Goal: Task Accomplishment & Management: Manage account settings

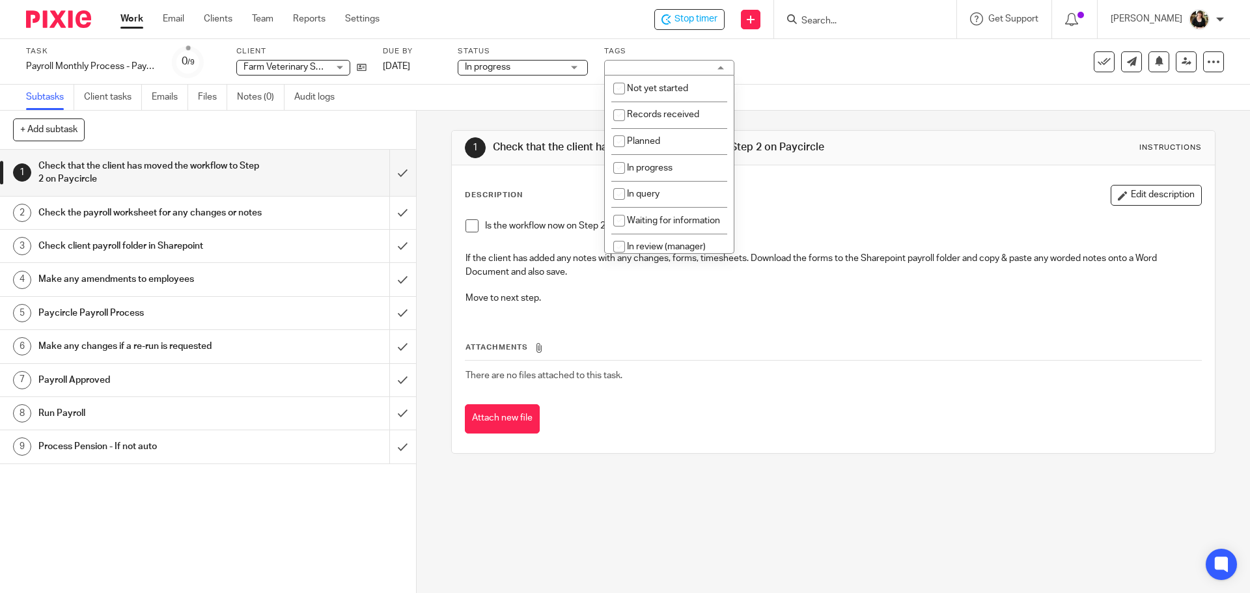
click at [710, 24] on span "Stop timer" at bounding box center [695, 19] width 43 height 14
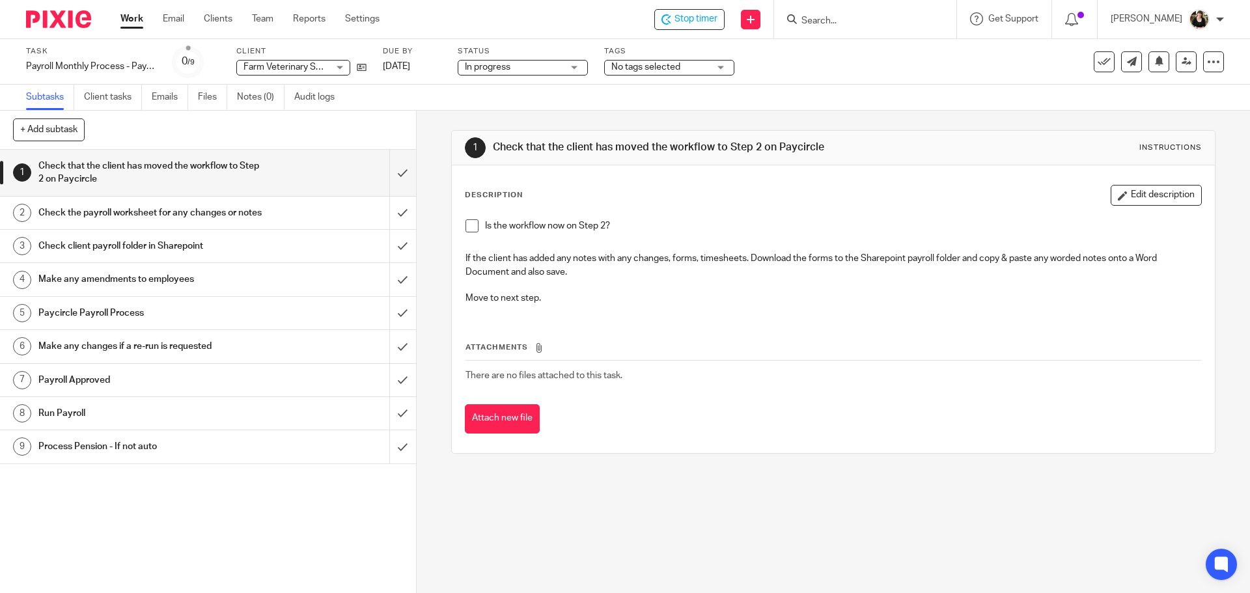
click at [675, 77] on div "Tags No tags selected Not yet started Records received Planned In progress In q…" at bounding box center [669, 61] width 130 height 31
click at [676, 71] on span "No tags selected" at bounding box center [645, 66] width 69 height 9
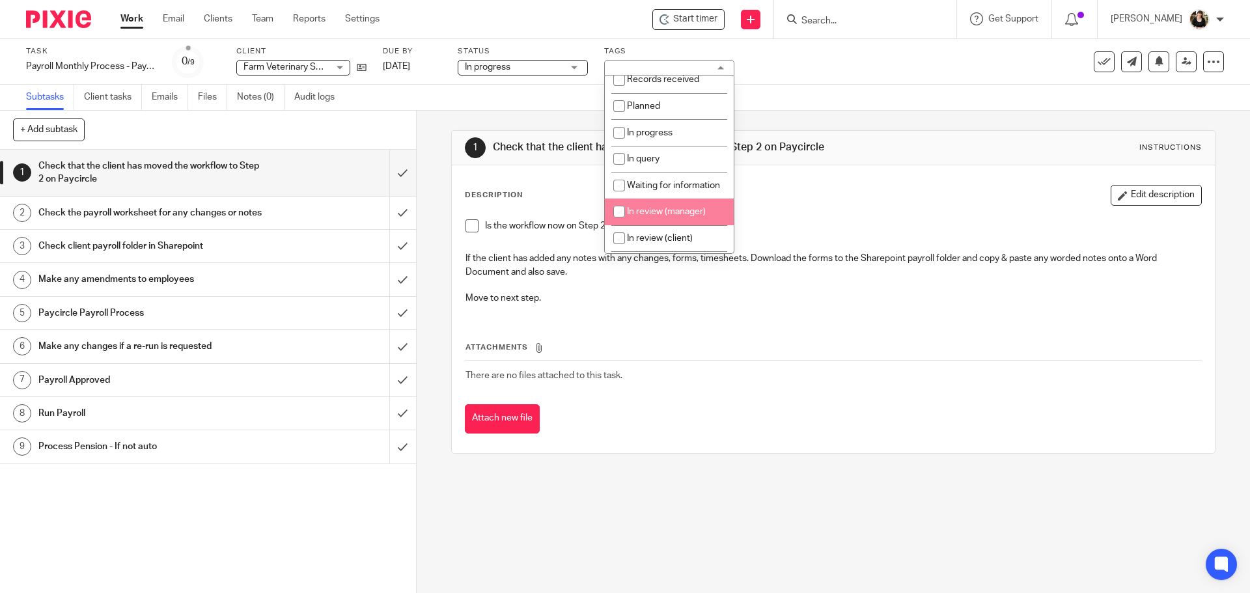
scroll to position [65, 0]
click at [658, 213] on span "In review (client)" at bounding box center [660, 208] width 66 height 9
checkbox input "true"
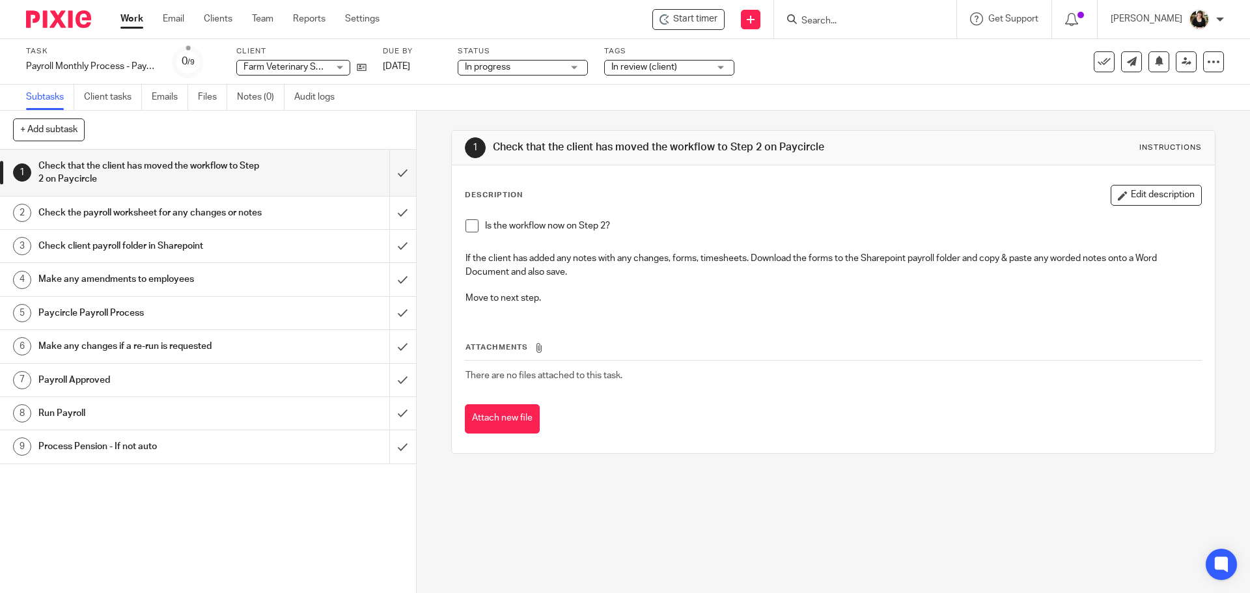
click at [876, 208] on div "Description Edit description Is the workflow now on Step 2? If the client has a…" at bounding box center [833, 250] width 736 height 130
drag, startPoint x: 389, startPoint y: 171, endPoint x: 420, endPoint y: 249, distance: 83.5
click at [419, 247] on div "+ Add subtask Cancel + Add 1 Check that the client has moved the workflow to St…" at bounding box center [625, 352] width 1250 height 482
click at [467, 229] on span at bounding box center [471, 225] width 13 height 13
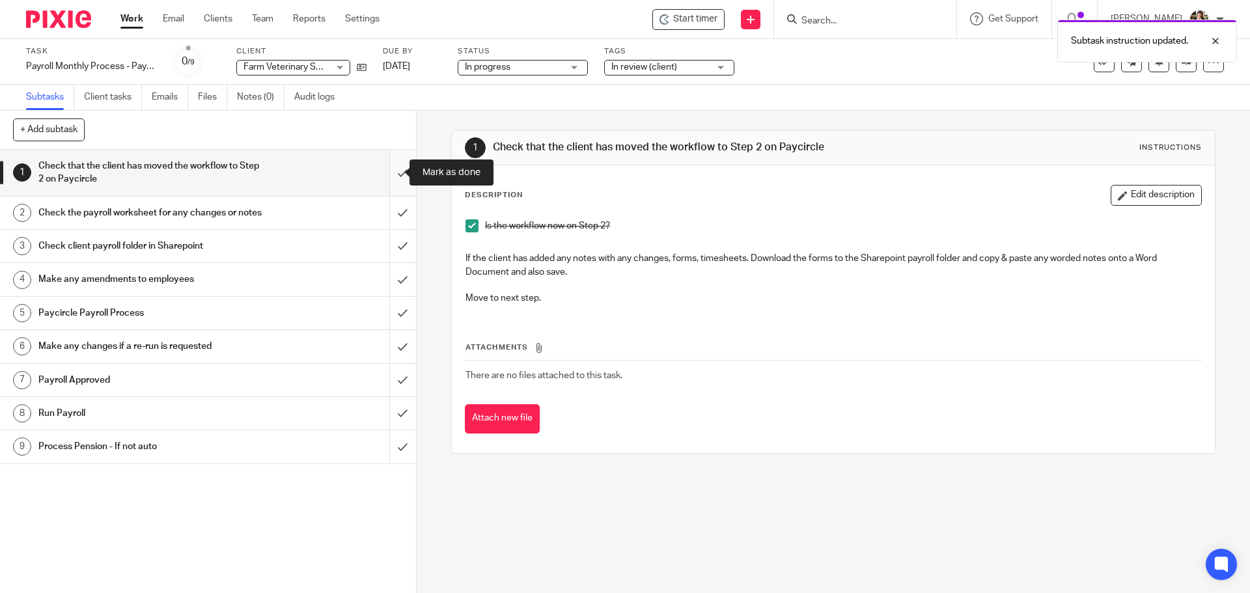
click at [388, 174] on input "submit" at bounding box center [208, 173] width 416 height 46
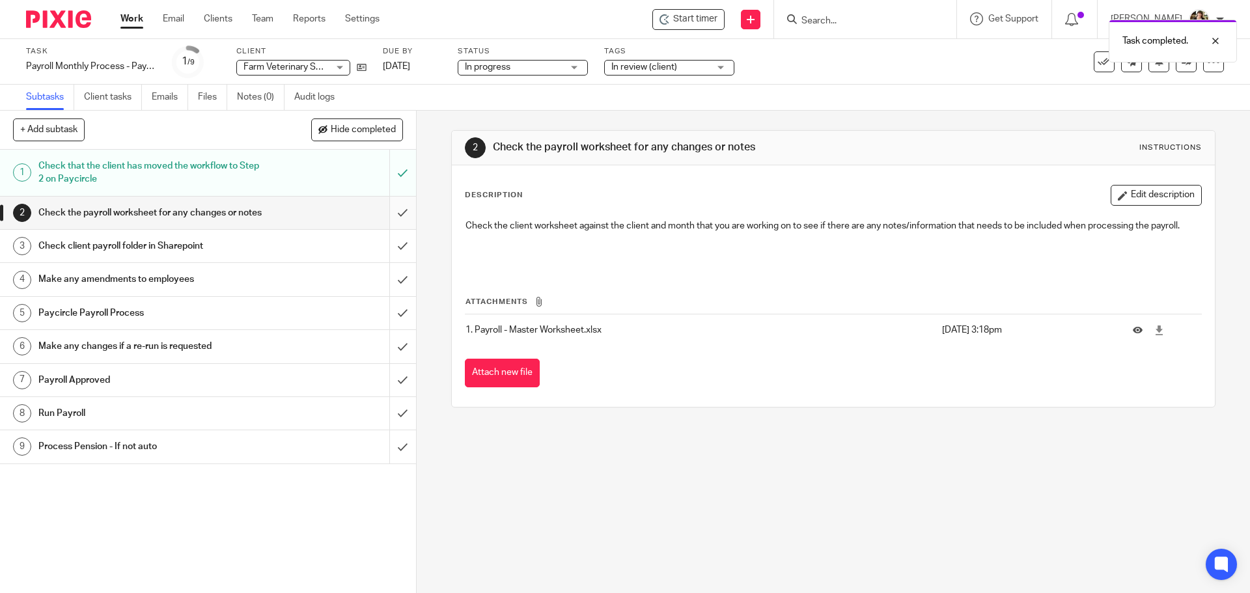
click at [390, 220] on input "submit" at bounding box center [208, 213] width 416 height 33
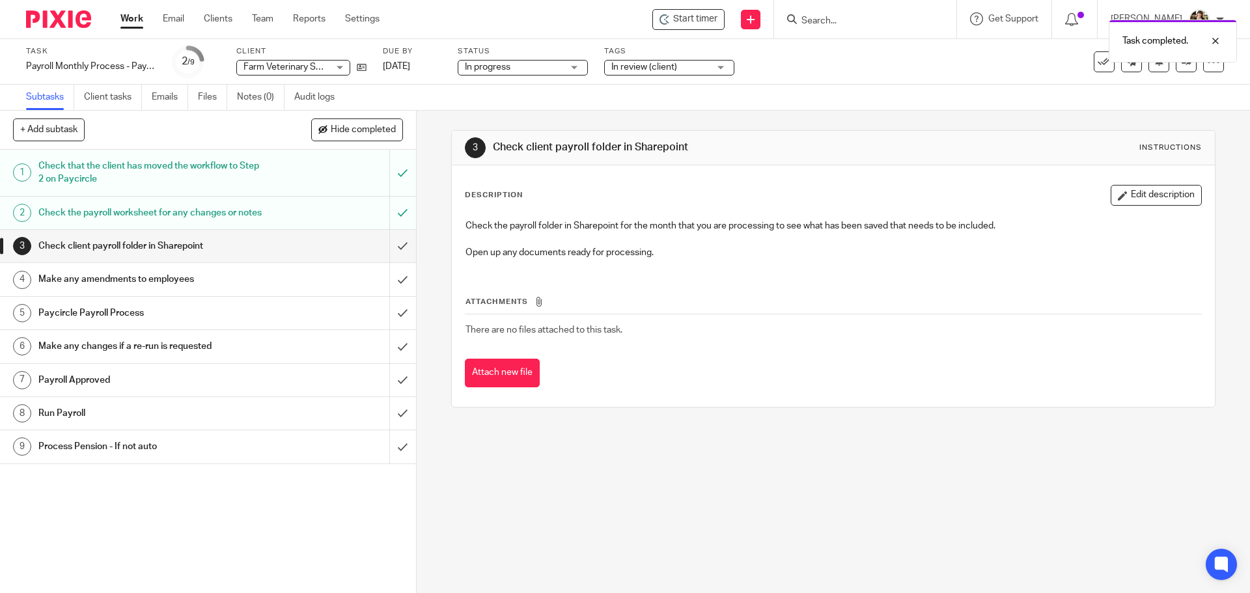
click at [391, 261] on input "submit" at bounding box center [208, 246] width 416 height 33
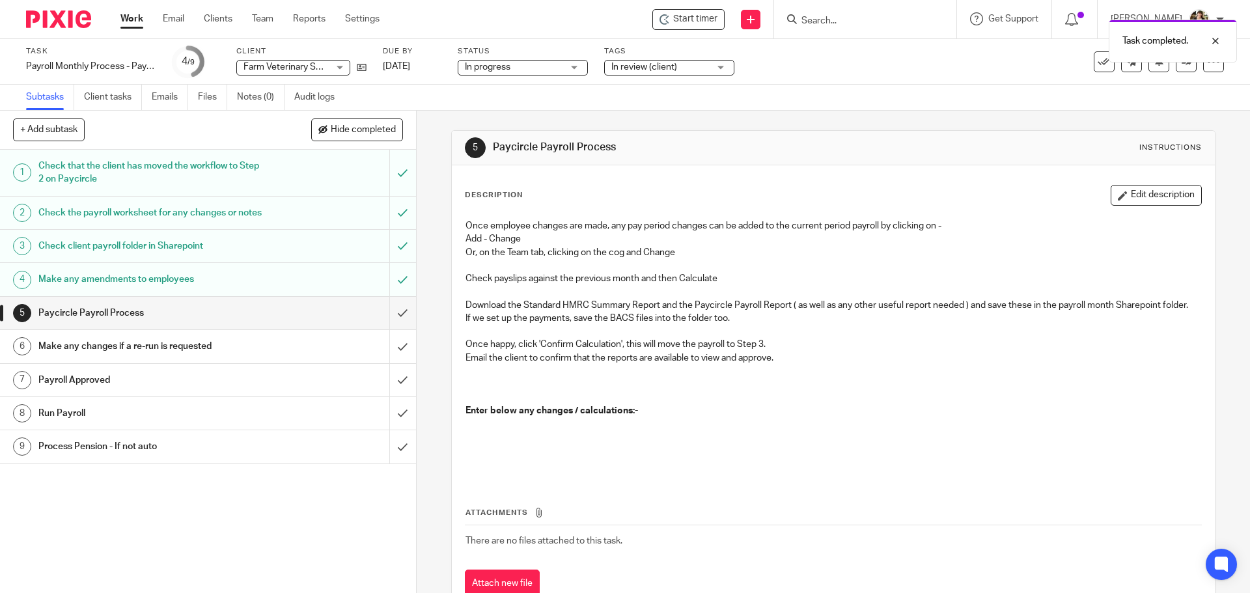
click at [391, 326] on input "submit" at bounding box center [208, 313] width 416 height 33
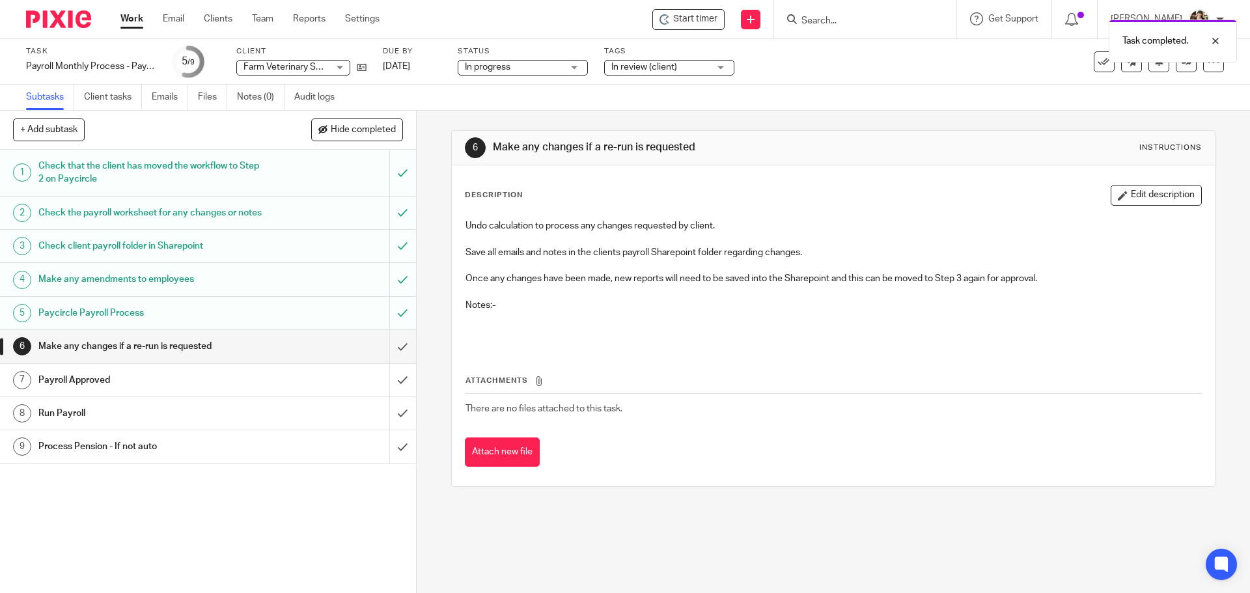
click at [858, 94] on div "Subtasks Client tasks Emails Files Notes (0) Audit logs" at bounding box center [625, 98] width 1250 height 26
click at [845, 18] on div "Task completed." at bounding box center [931, 37] width 612 height 49
click at [834, 20] on div "Task completed." at bounding box center [931, 37] width 612 height 49
click at [850, 85] on div "Subtasks Client tasks Emails Files Notes (0) Audit logs" at bounding box center [625, 98] width 1250 height 26
click at [1215, 44] on div at bounding box center [1205, 41] width 35 height 16
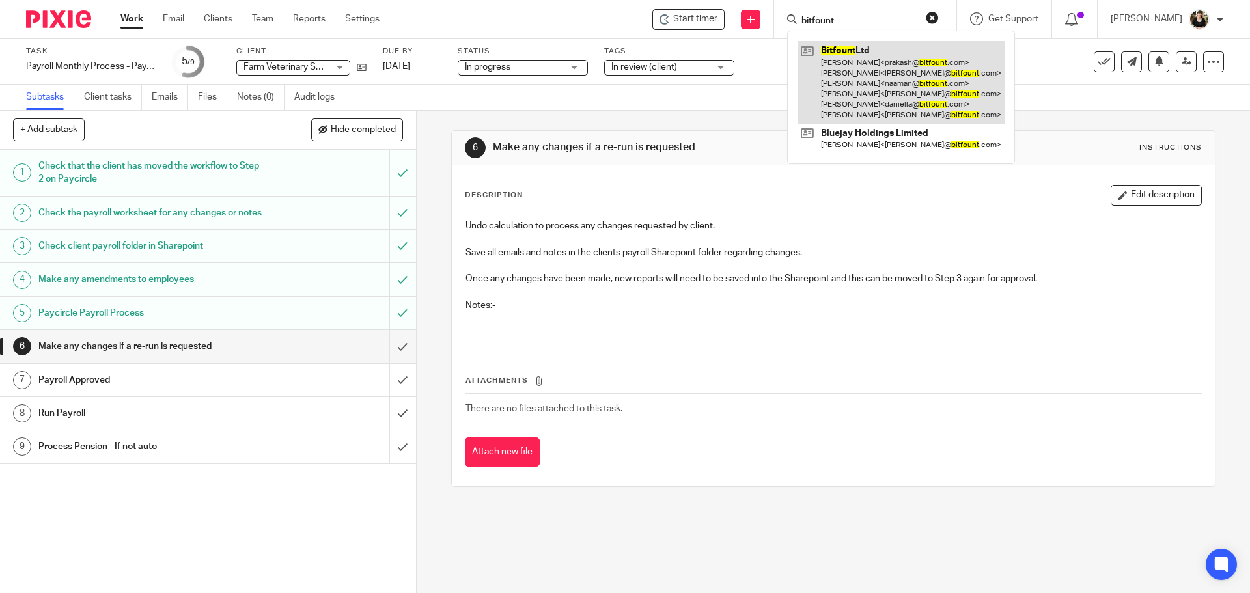
type input "bitfount"
click at [850, 77] on link at bounding box center [900, 82] width 207 height 83
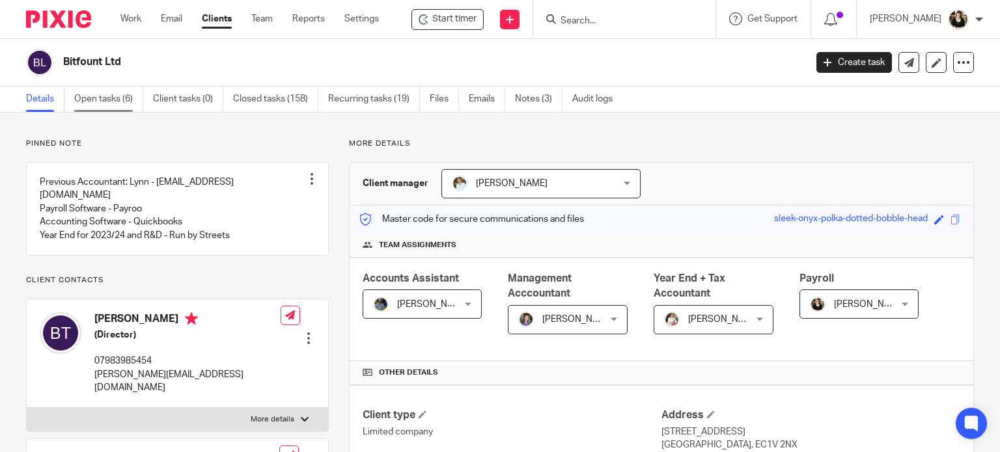
click at [89, 101] on link "Open tasks (6)" at bounding box center [108, 99] width 69 height 25
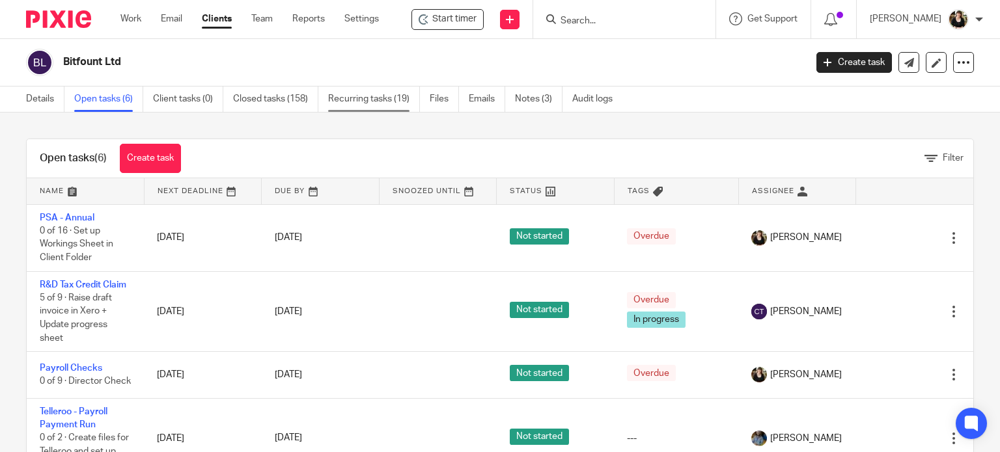
click at [357, 105] on link "Recurring tasks (19)" at bounding box center [374, 99] width 92 height 25
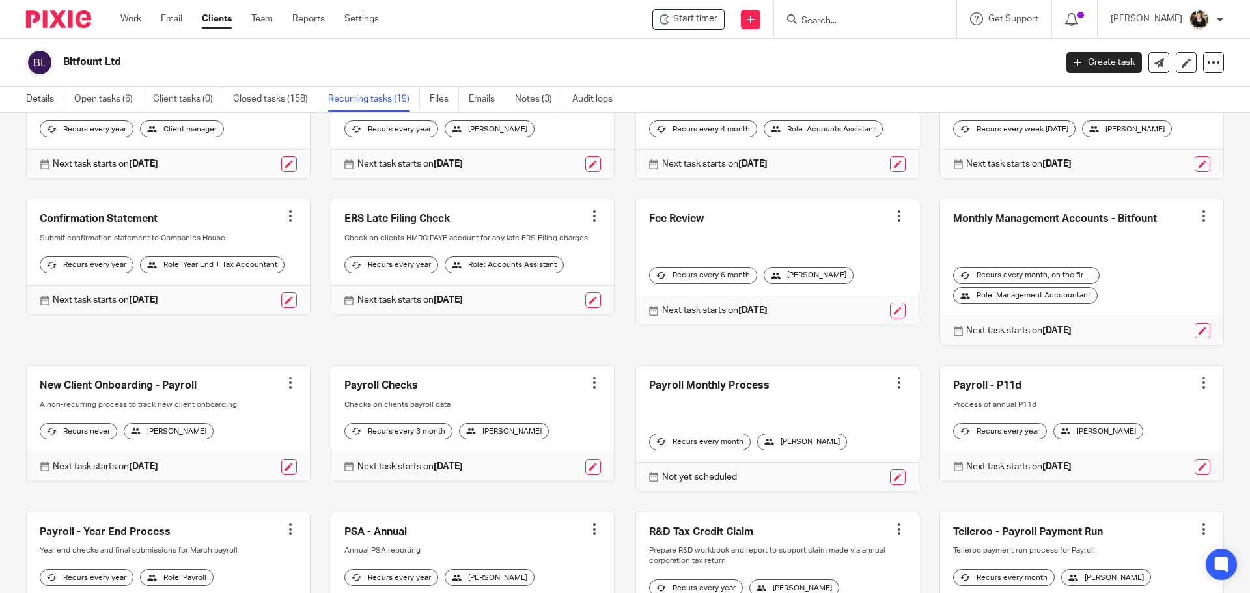
scroll to position [130, 0]
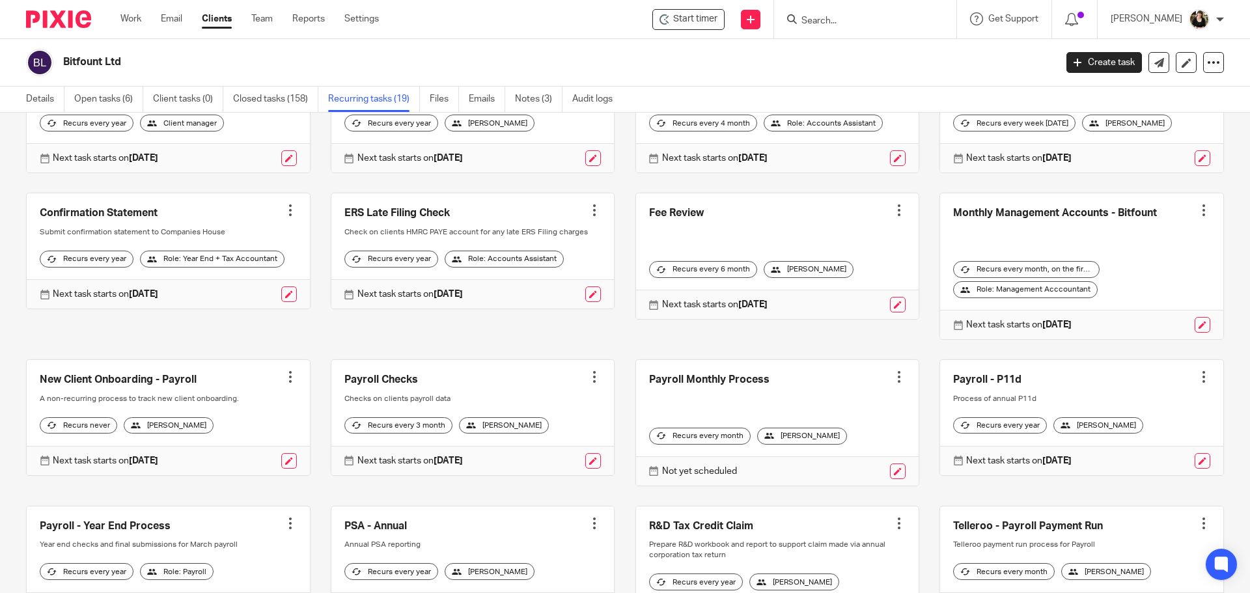
click at [893, 383] on div at bounding box center [899, 376] width 13 height 13
click at [840, 452] on button "Cancel schedule" at bounding box center [836, 470] width 104 height 17
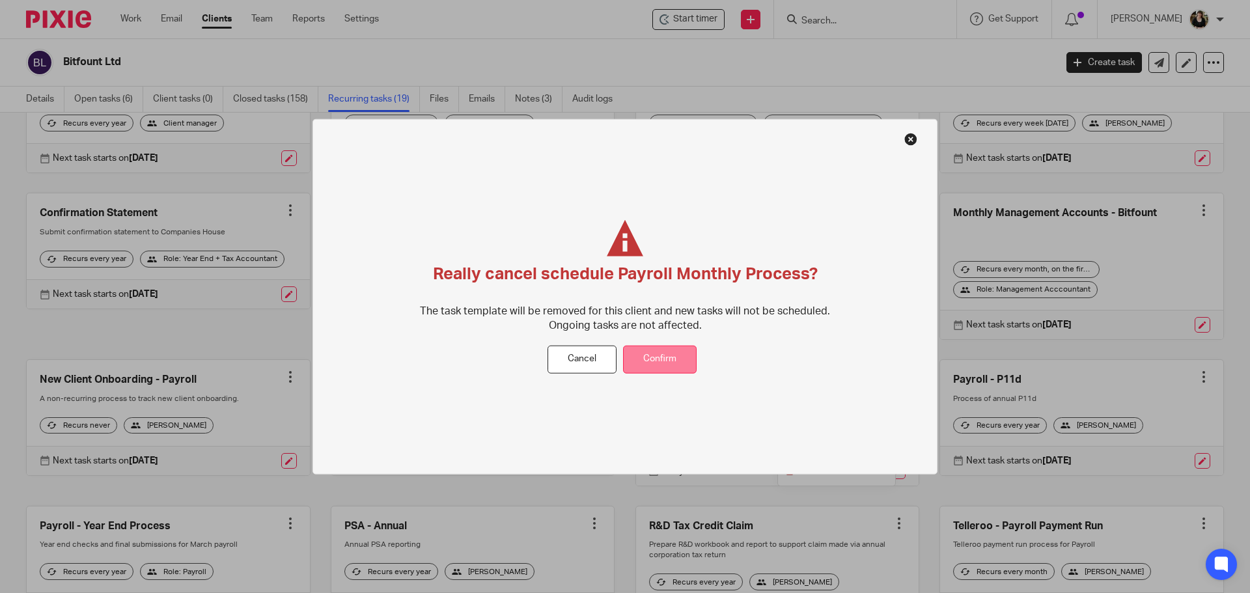
click at [646, 366] on button "Confirm" at bounding box center [660, 360] width 74 height 28
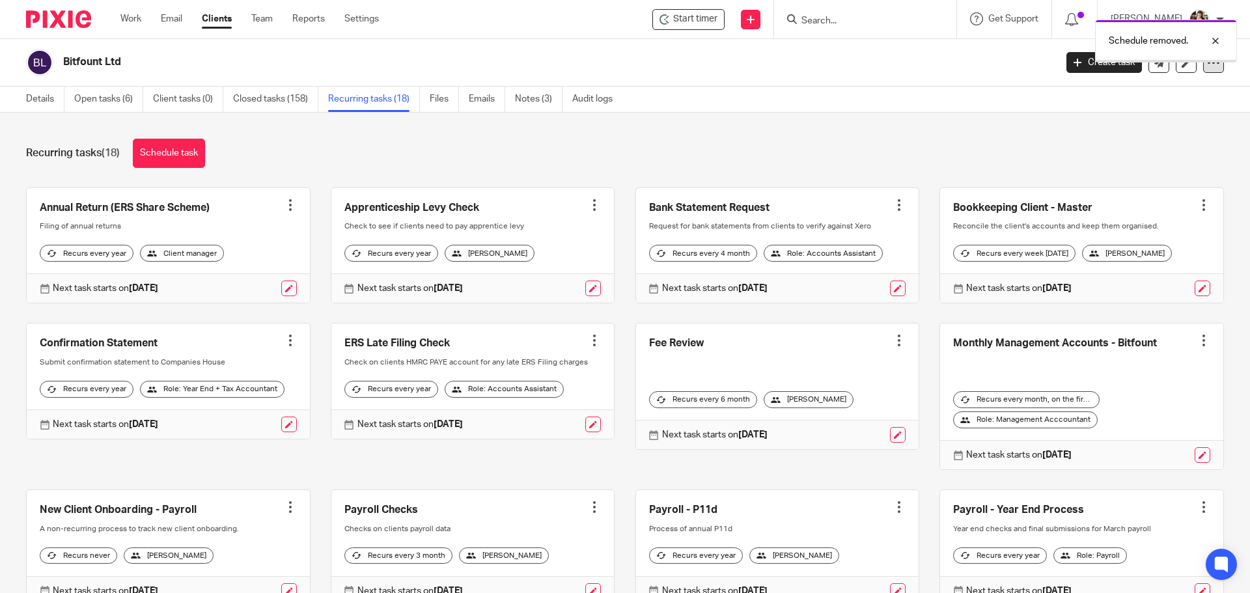
click at [1207, 68] on icon at bounding box center [1213, 62] width 13 height 13
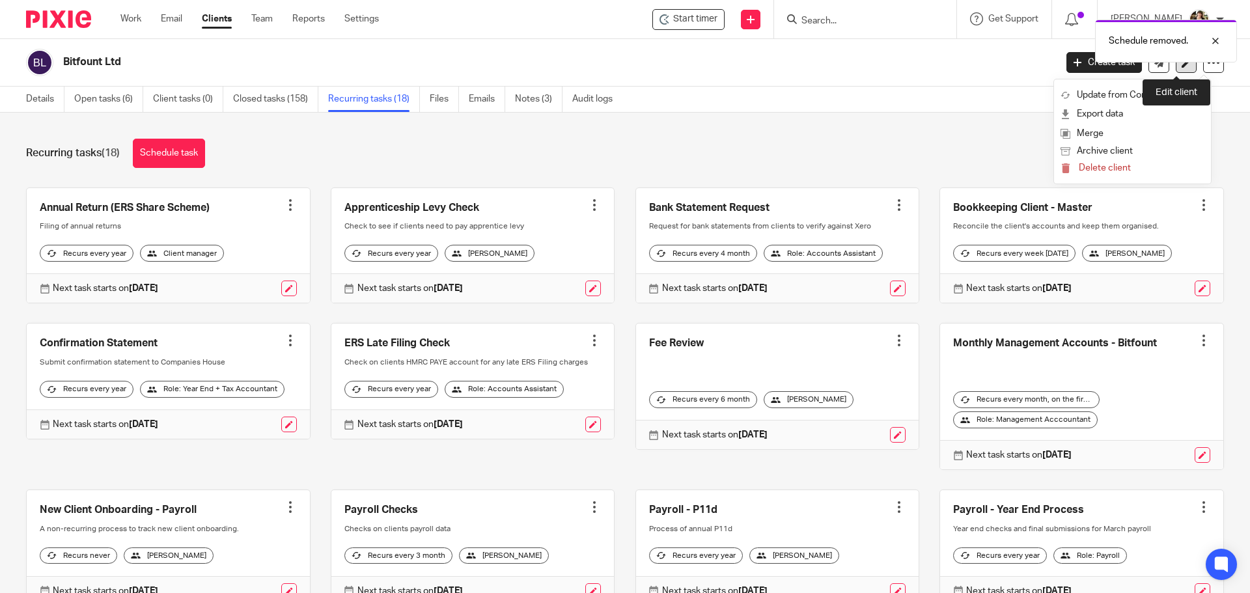
click at [1186, 68] on link at bounding box center [1186, 62] width 21 height 21
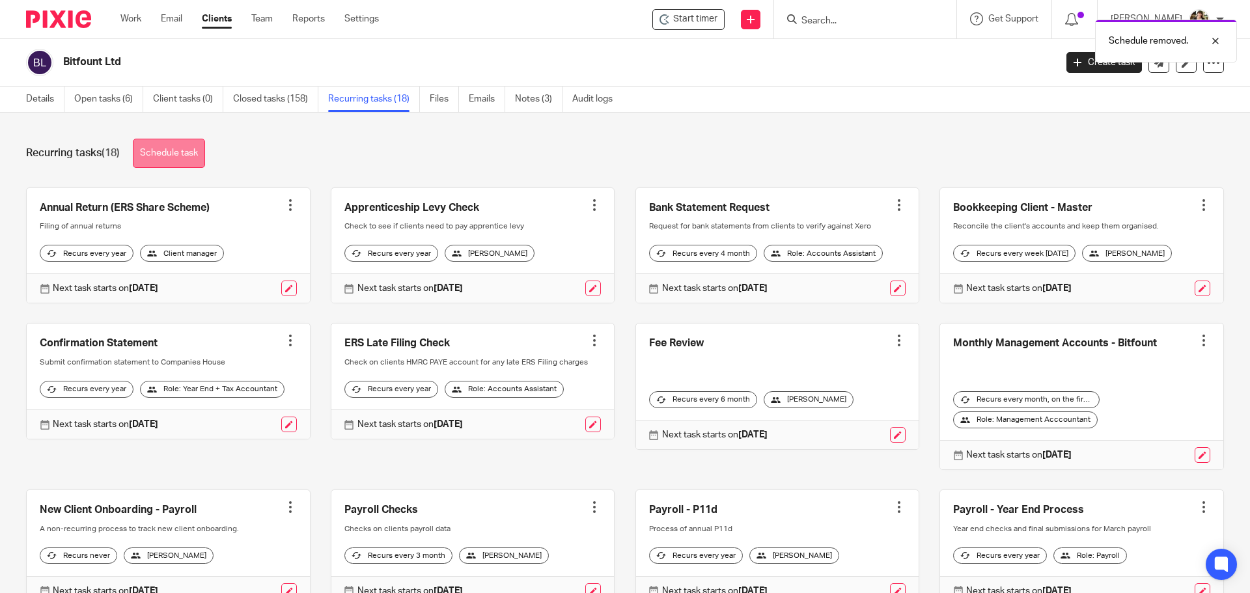
click at [172, 156] on link "Schedule task" at bounding box center [169, 153] width 72 height 29
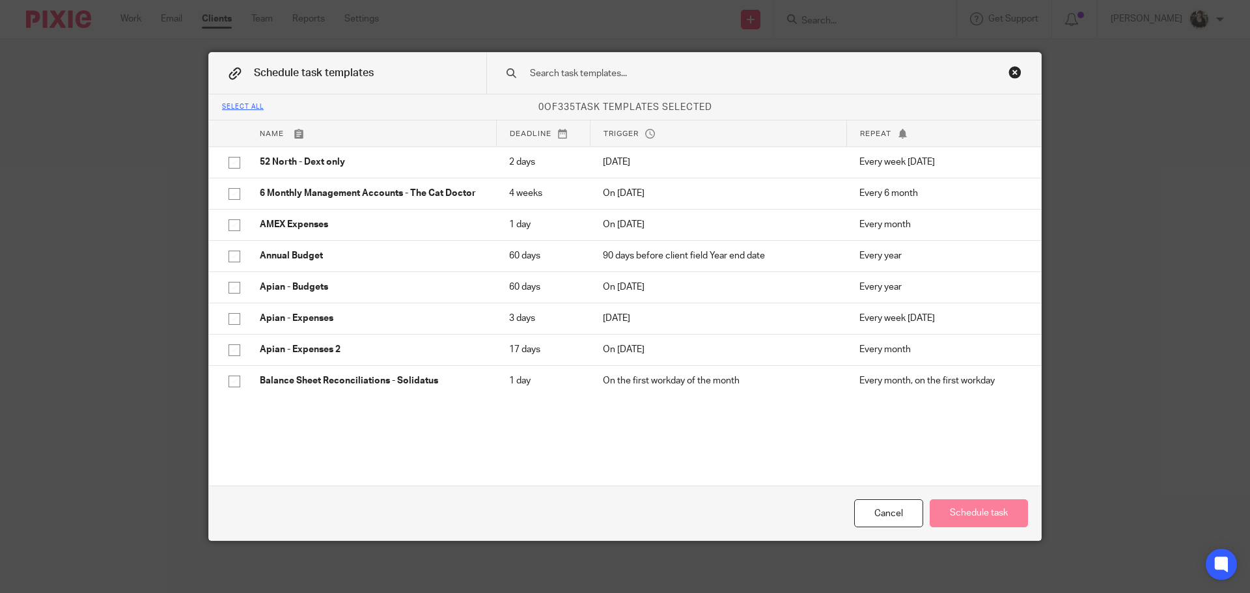
click at [610, 71] on input "text" at bounding box center [743, 73] width 429 height 14
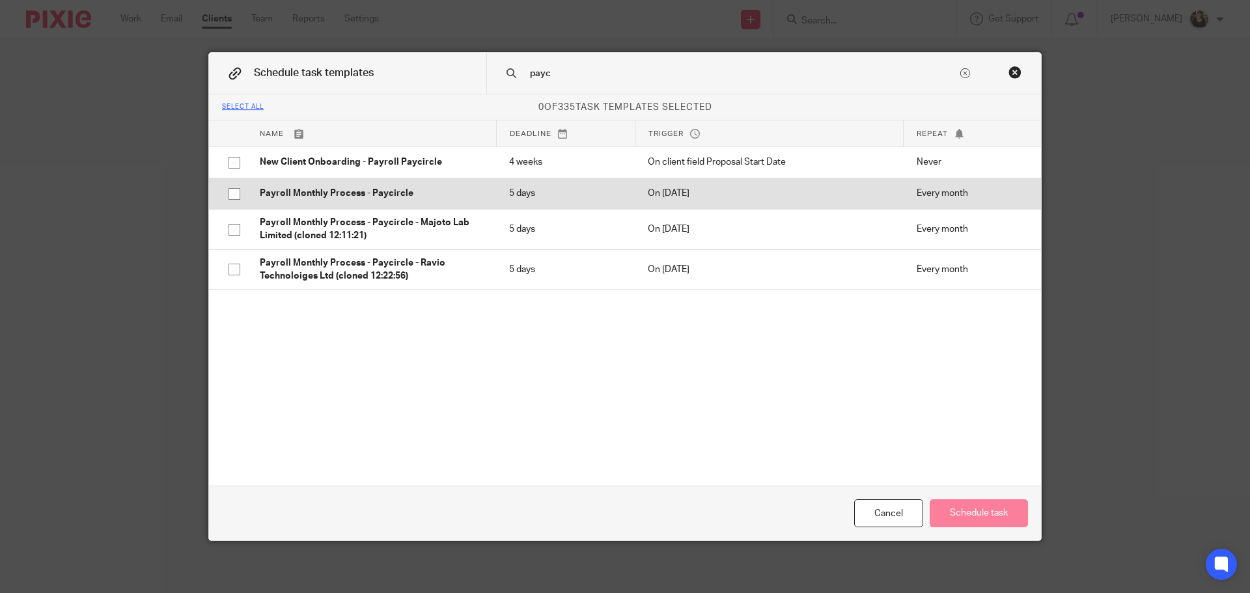
type input "payc"
click at [353, 185] on td "Payroll Monthly Process - Paycircle" at bounding box center [371, 193] width 249 height 31
checkbox input "true"
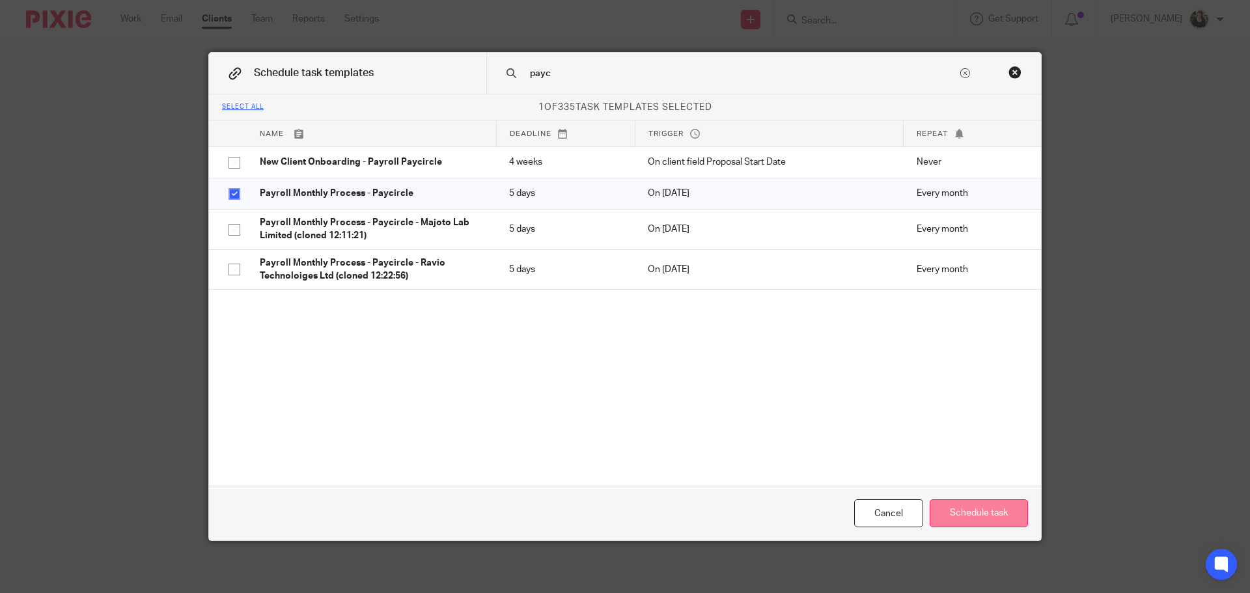
click at [951, 512] on button "Schedule task" at bounding box center [979, 513] width 98 height 28
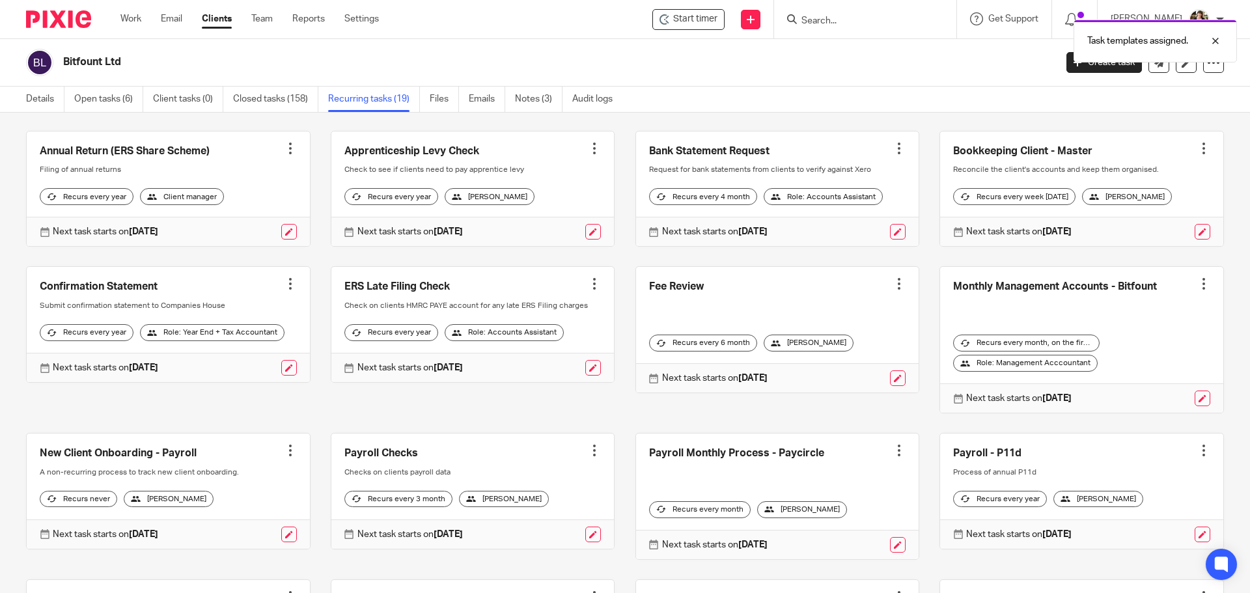
scroll to position [130, 0]
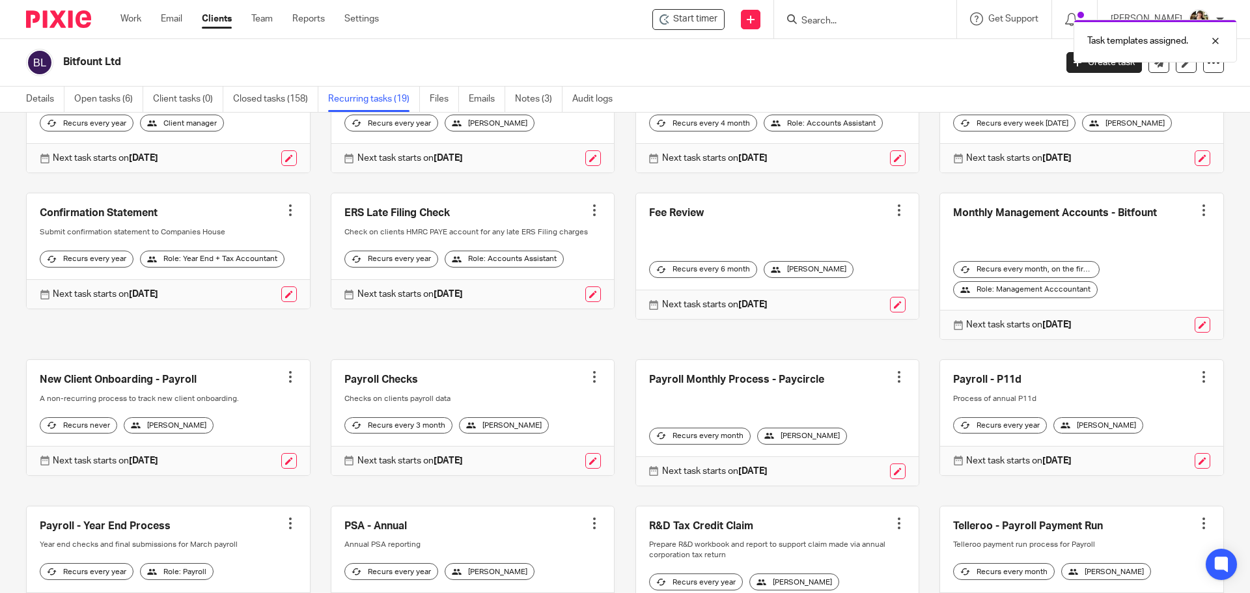
click at [893, 383] on div at bounding box center [899, 376] width 13 height 13
click at [848, 417] on link "Create task" at bounding box center [836, 416] width 104 height 19
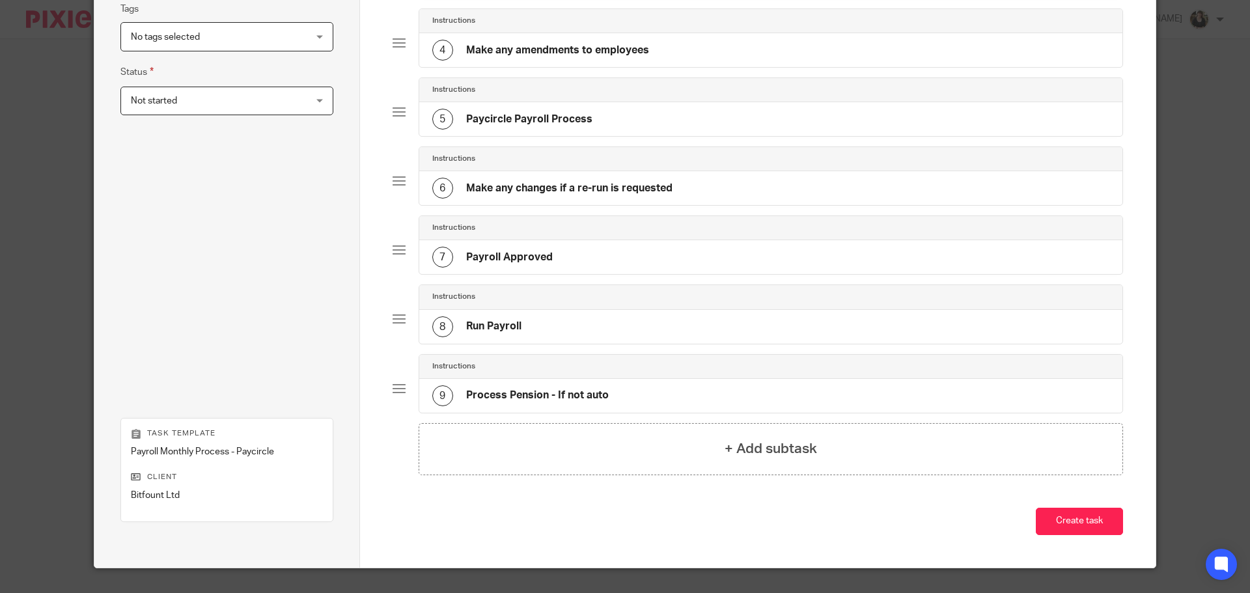
scroll to position [345, 0]
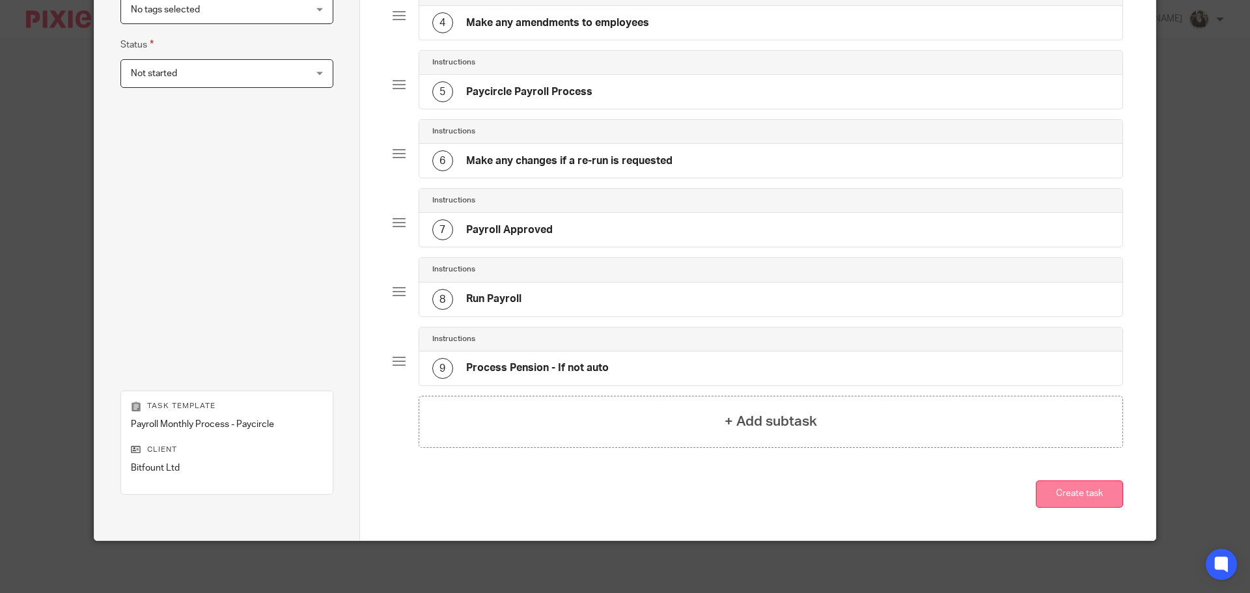
click at [1081, 486] on button "Create task" at bounding box center [1079, 494] width 87 height 28
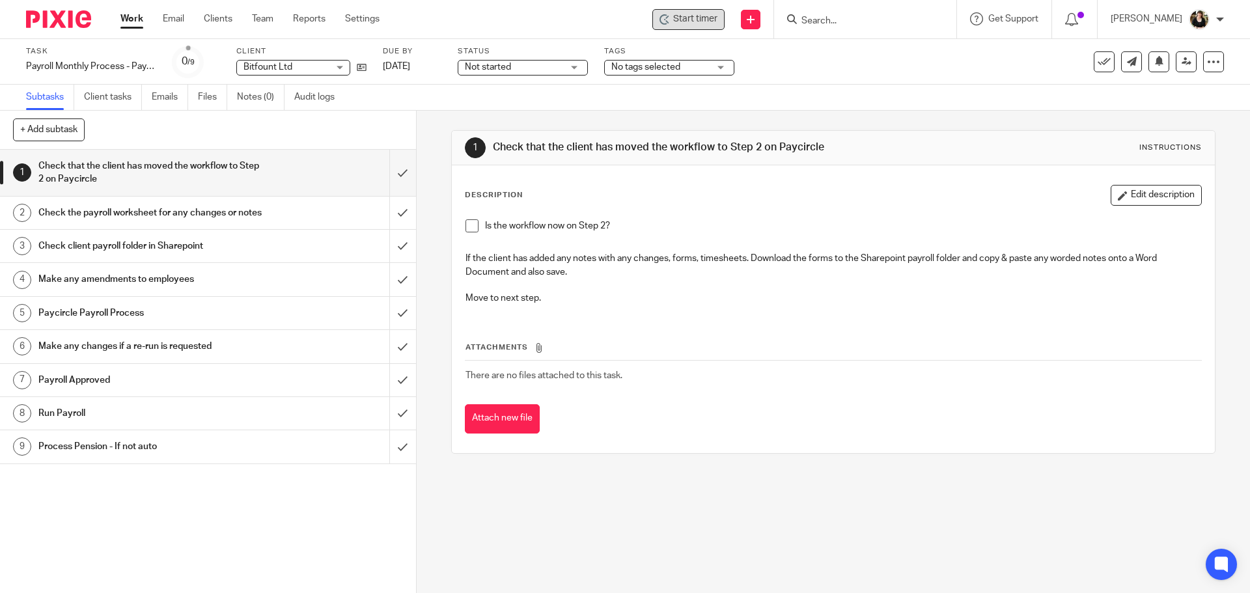
click at [710, 20] on span "Start timer" at bounding box center [695, 19] width 44 height 14
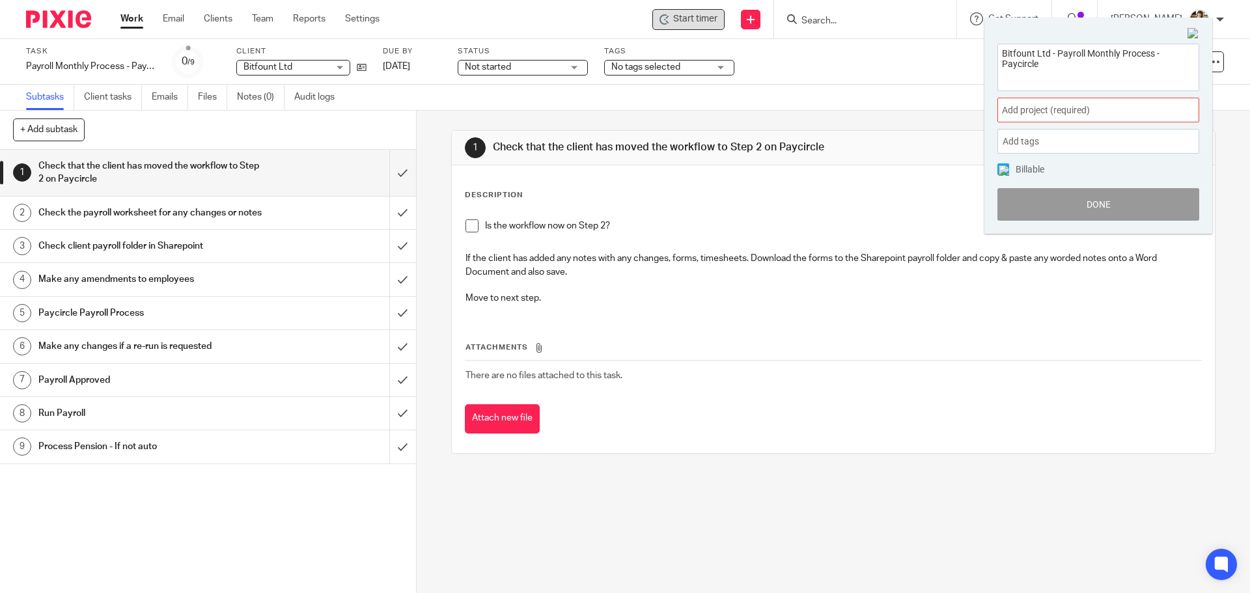
click at [1054, 115] on span "Add project (required) :" at bounding box center [1084, 111] width 164 height 14
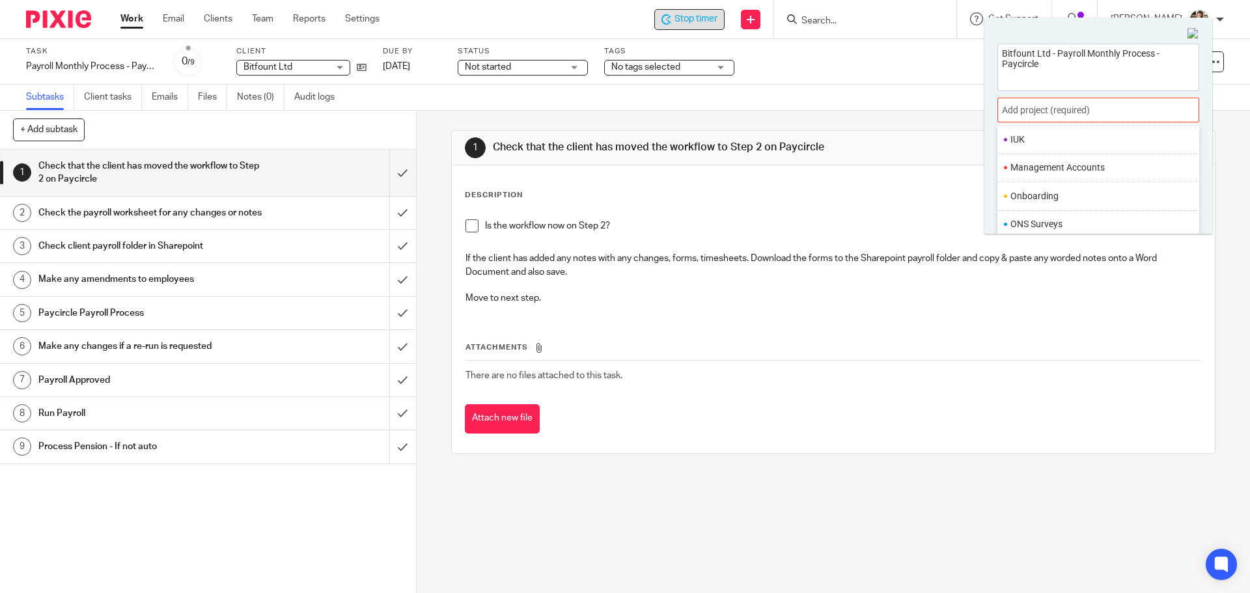
scroll to position [456, 0]
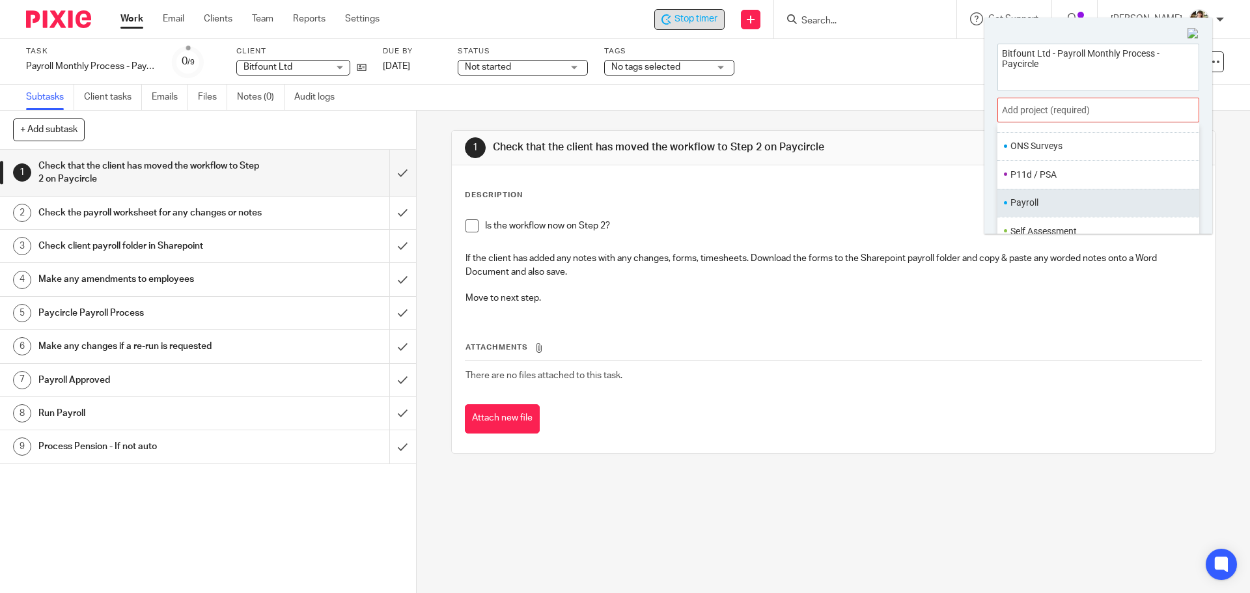
click at [1016, 215] on ul "Payroll" at bounding box center [1098, 203] width 202 height 28
click at [1018, 202] on li "Payroll" at bounding box center [1095, 203] width 170 height 14
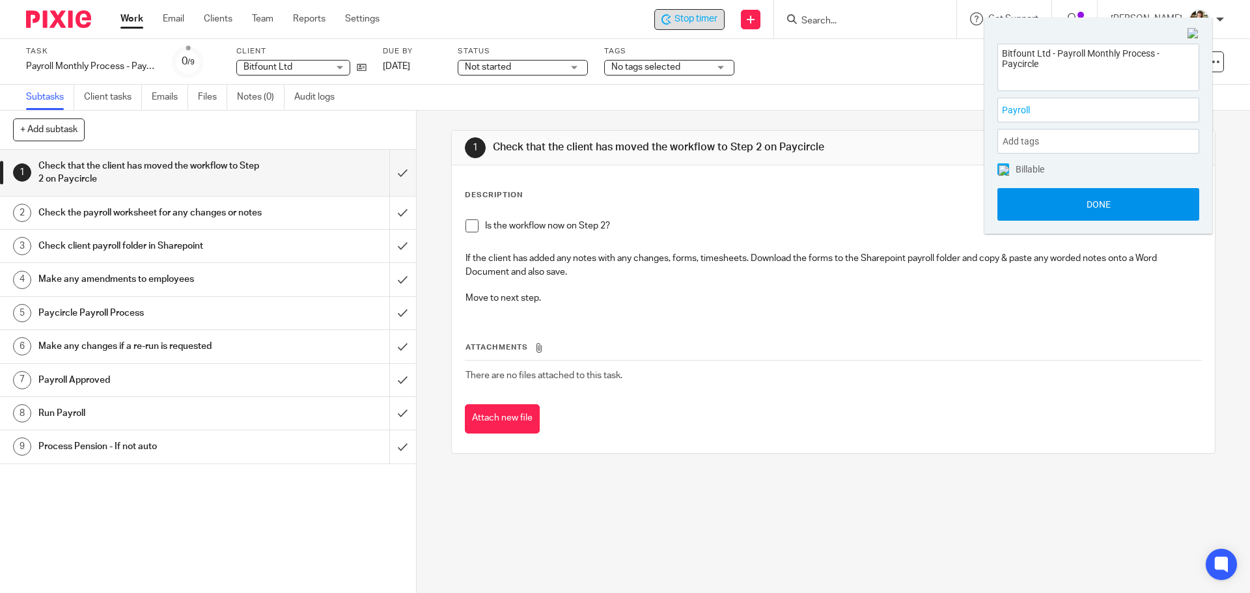
click at [1116, 210] on button "Done" at bounding box center [1098, 204] width 202 height 33
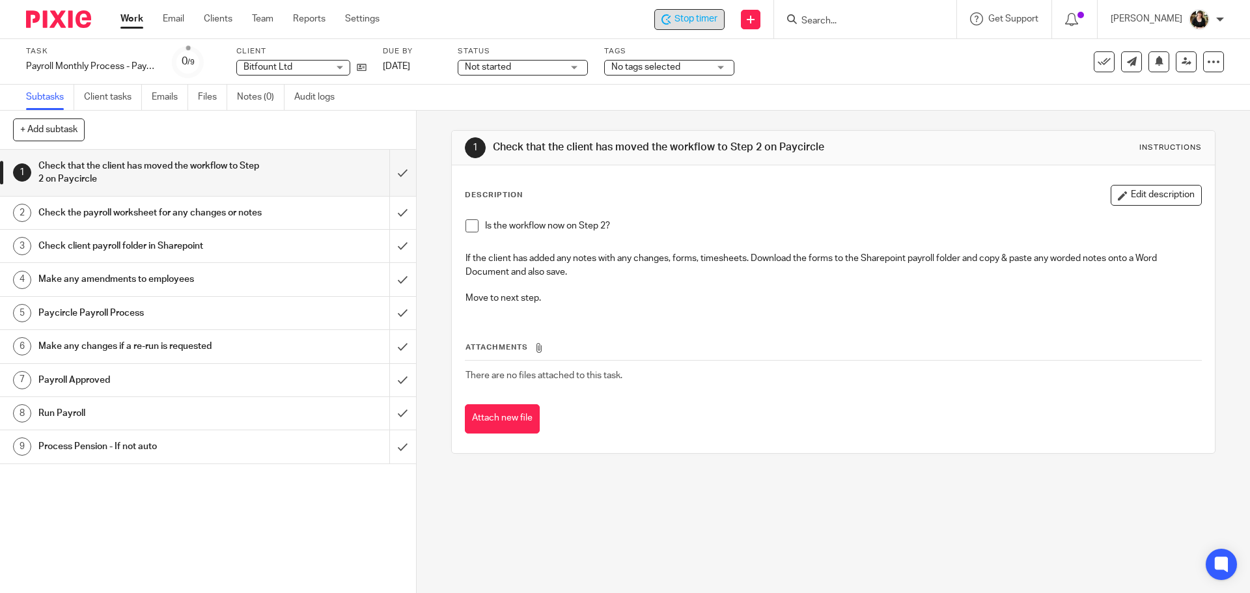
click at [686, 25] on span "Stop timer" at bounding box center [695, 19] width 43 height 14
click at [465, 227] on span at bounding box center [471, 225] width 13 height 13
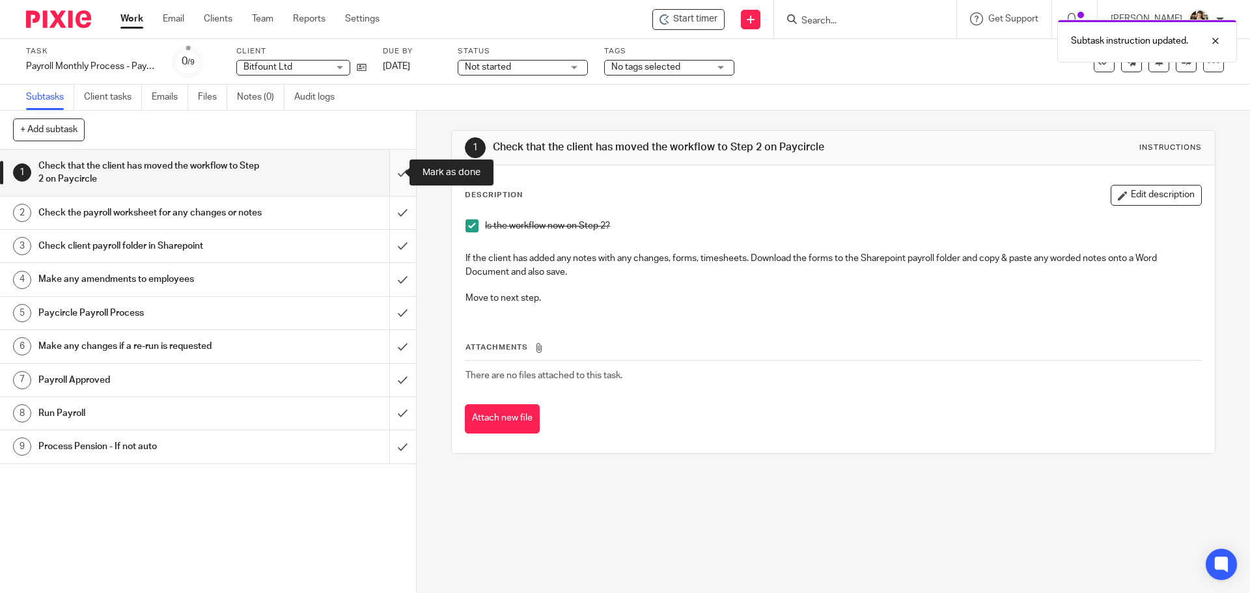
click at [395, 172] on input "submit" at bounding box center [208, 173] width 416 height 46
